Goal: Task Accomplishment & Management: Use online tool/utility

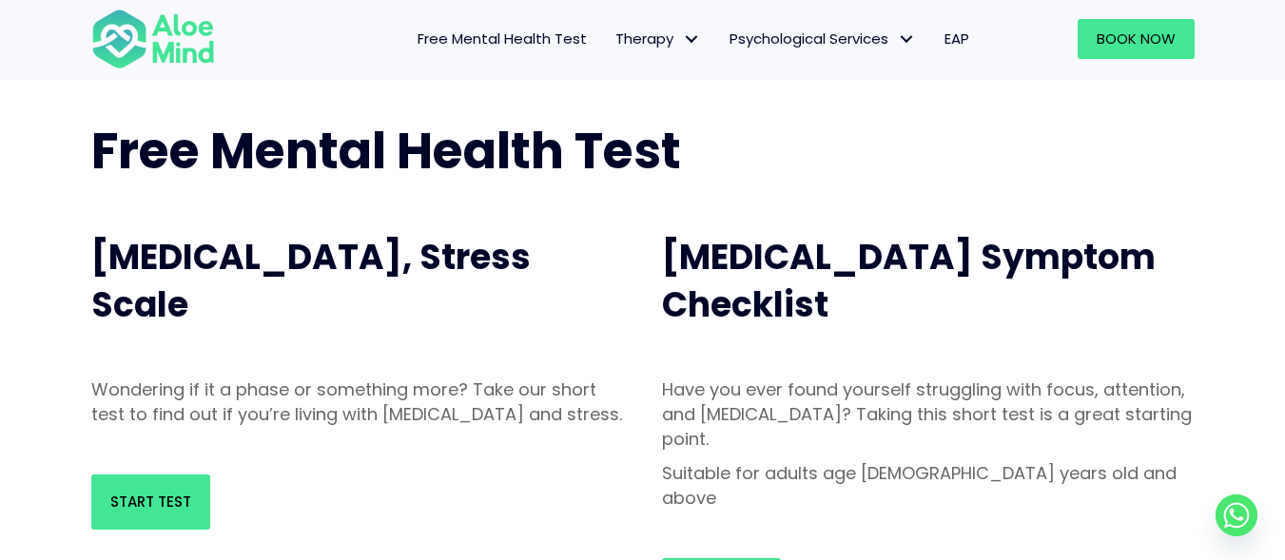
scroll to position [95, 0]
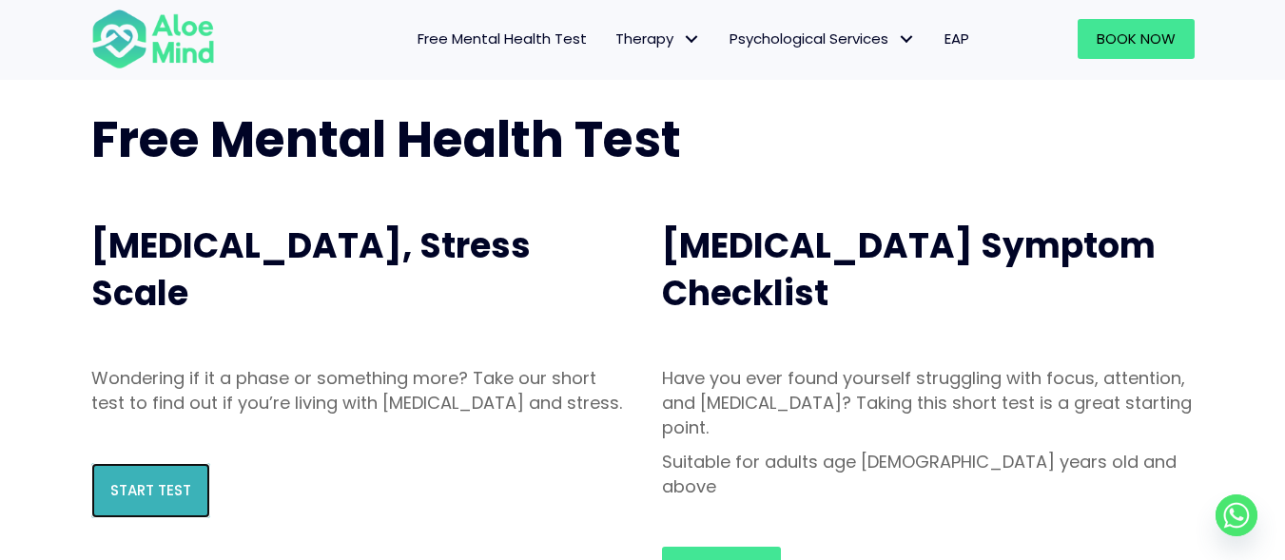
click at [166, 500] on span "Start Test" at bounding box center [150, 490] width 81 height 20
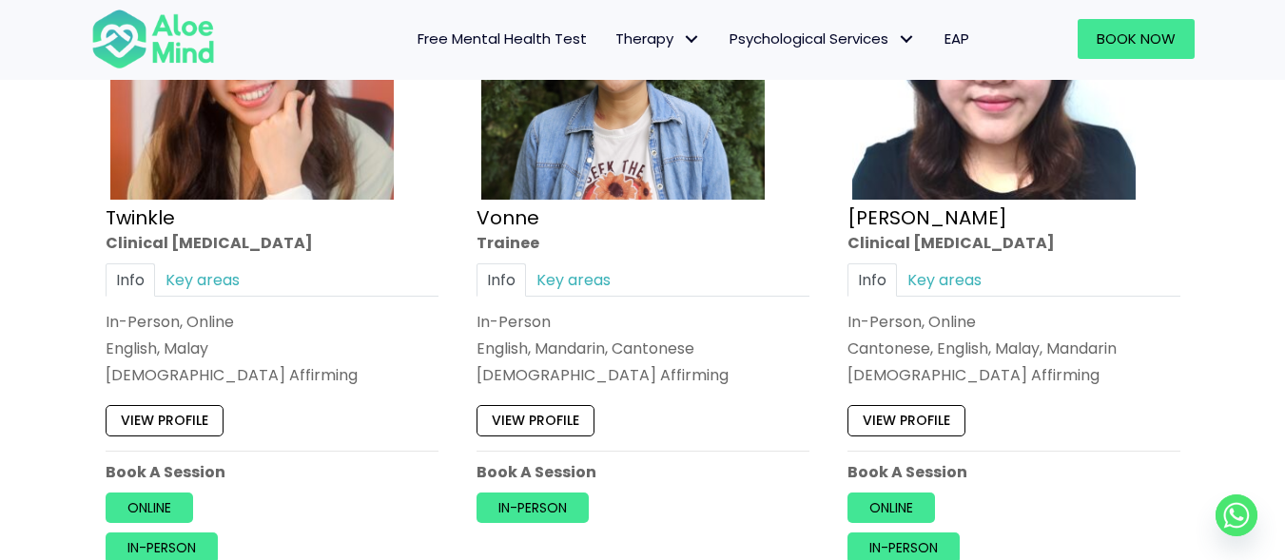
scroll to position [7515, 0]
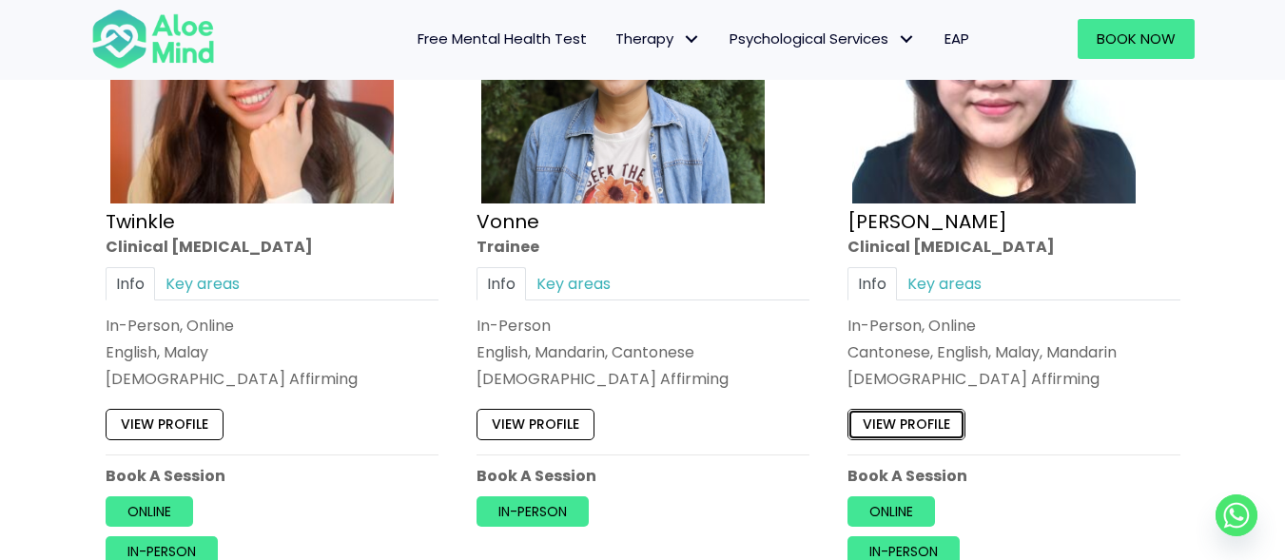
click at [918, 426] on link "View profile" at bounding box center [907, 424] width 118 height 30
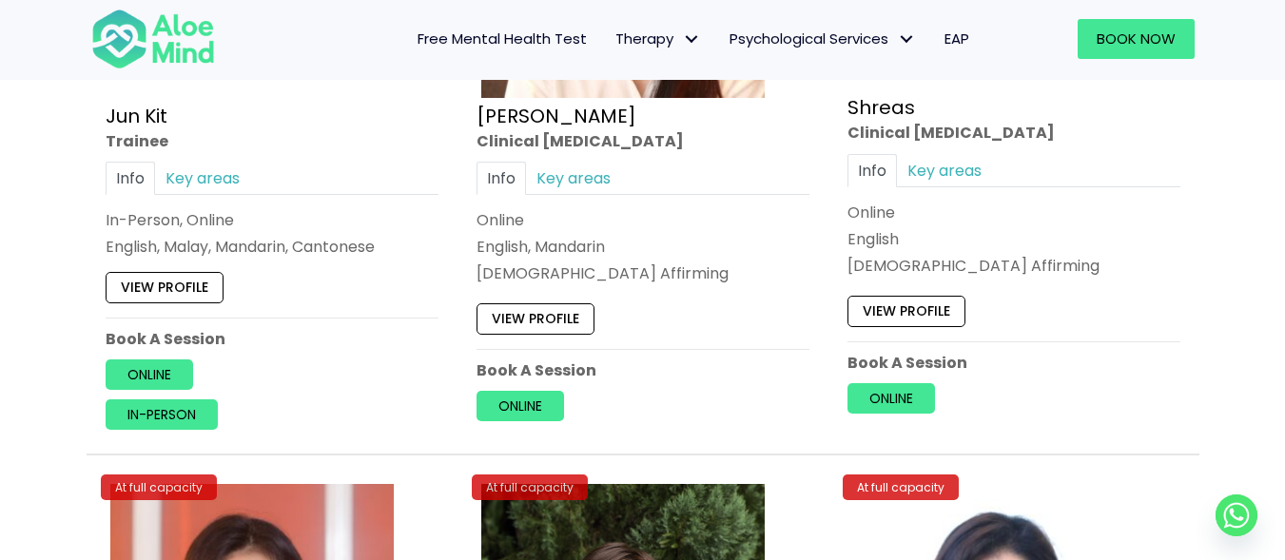
scroll to position [6944, 0]
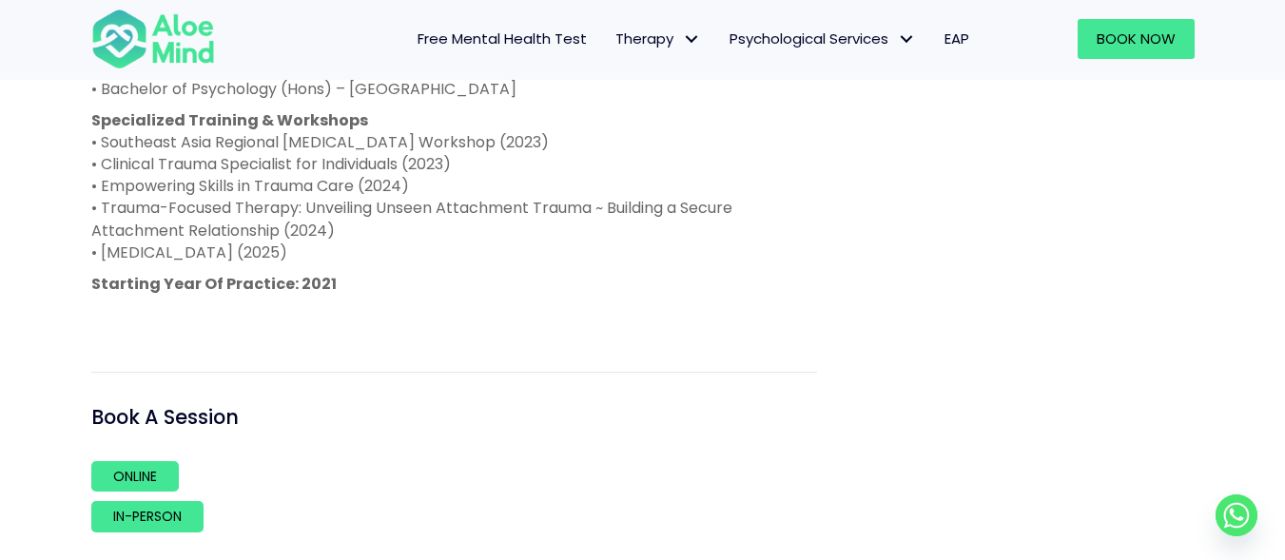
scroll to position [1427, 0]
